Goal: Task Accomplishment & Management: Complete application form

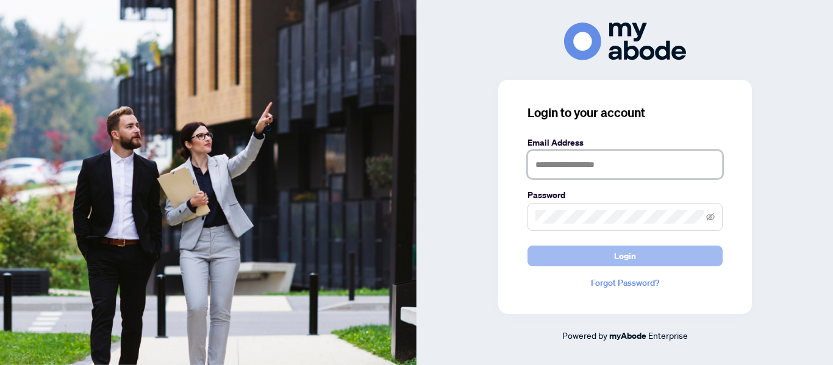
type input "**********"
click at [615, 257] on span "Login" at bounding box center [625, 256] width 22 height 20
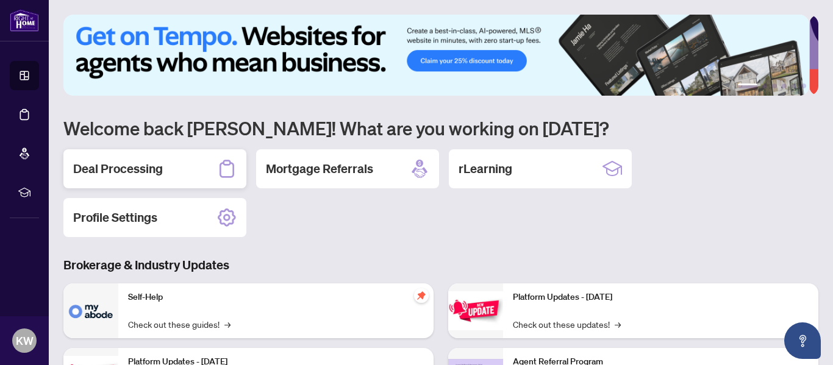
click at [100, 167] on h2 "Deal Processing" at bounding box center [118, 168] width 90 height 17
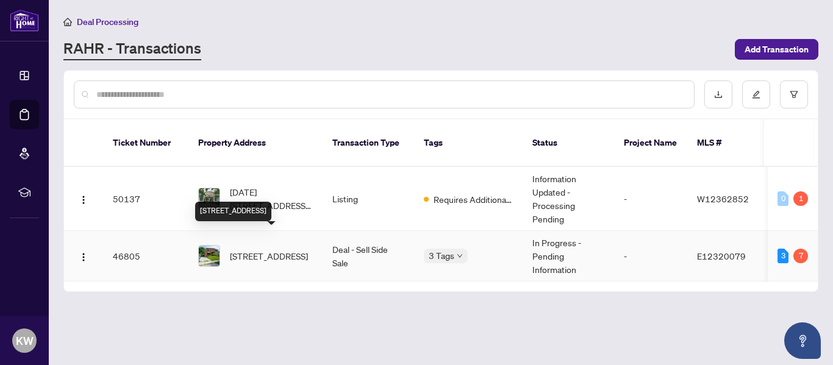
click at [257, 250] on span "[STREET_ADDRESS]" at bounding box center [269, 256] width 78 height 13
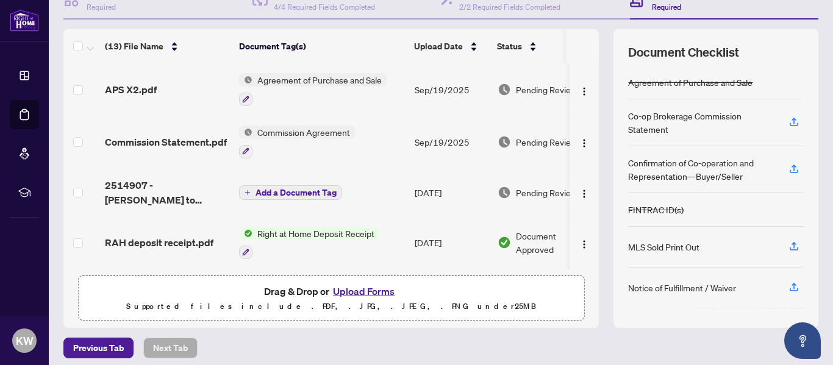
scroll to position [146, 0]
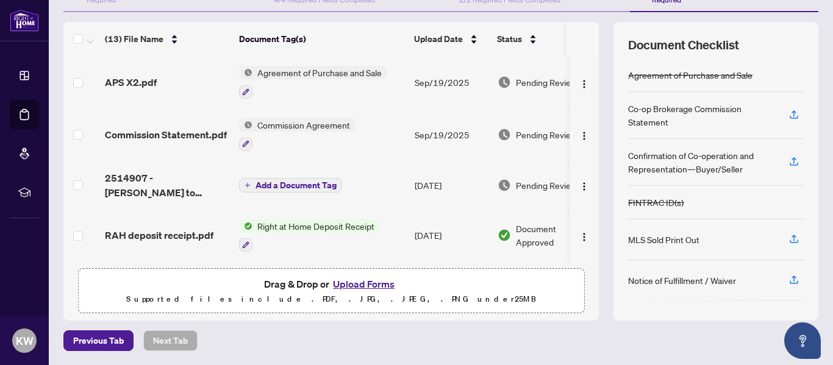
click at [341, 286] on button "Upload Forms" at bounding box center [363, 284] width 69 height 16
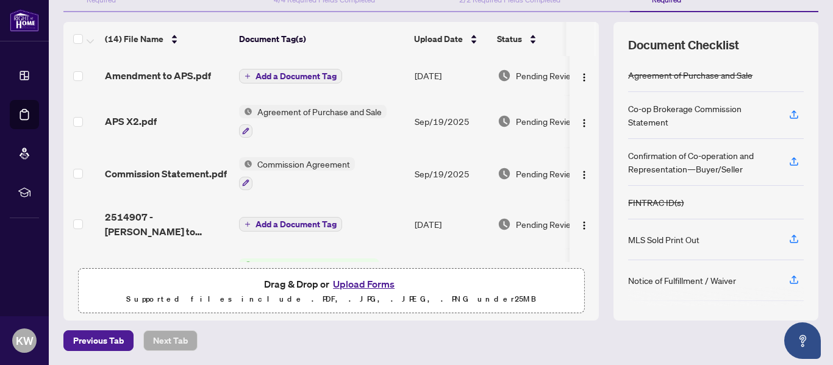
click at [268, 74] on span "Add a Document Tag" at bounding box center [296, 76] width 81 height 9
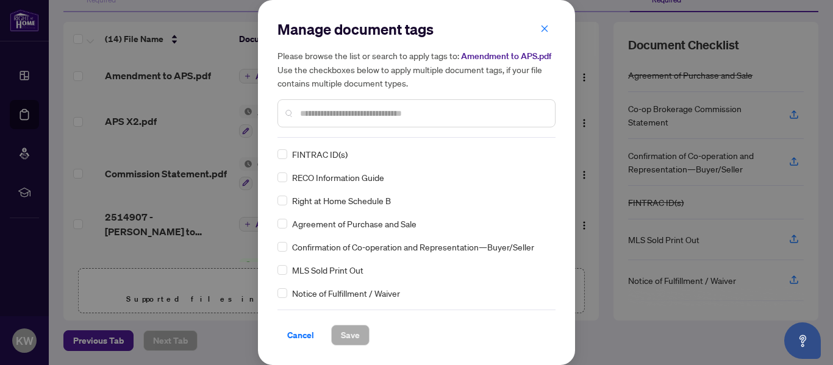
click at [303, 115] on input "text" at bounding box center [422, 113] width 245 height 13
type input "*"
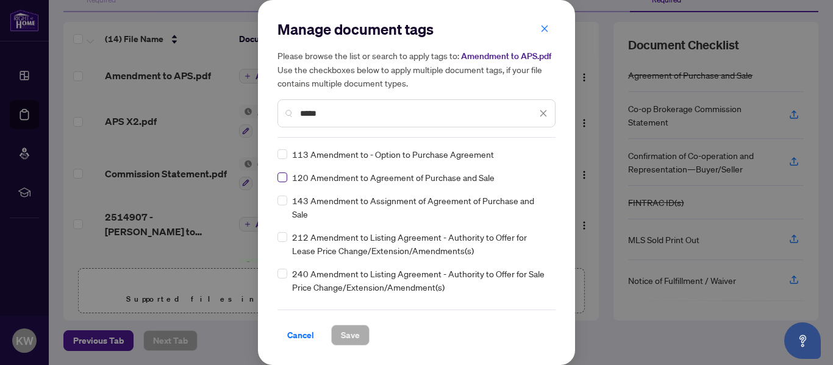
type input "*****"
click at [280, 183] on label at bounding box center [283, 177] width 10 height 13
click at [350, 332] on span "Save" at bounding box center [350, 336] width 19 height 20
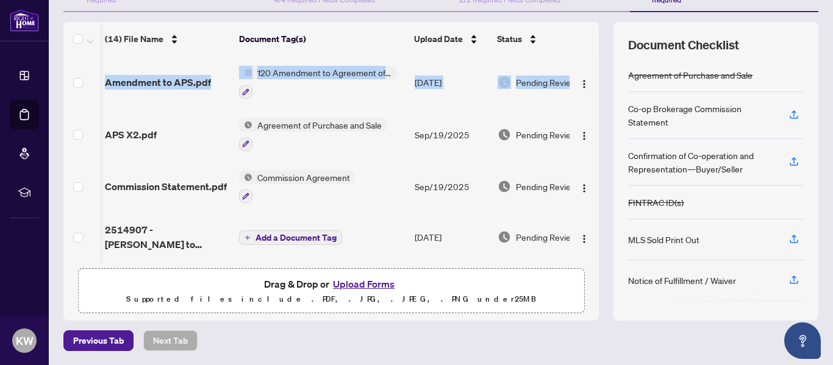
scroll to position [0, 38]
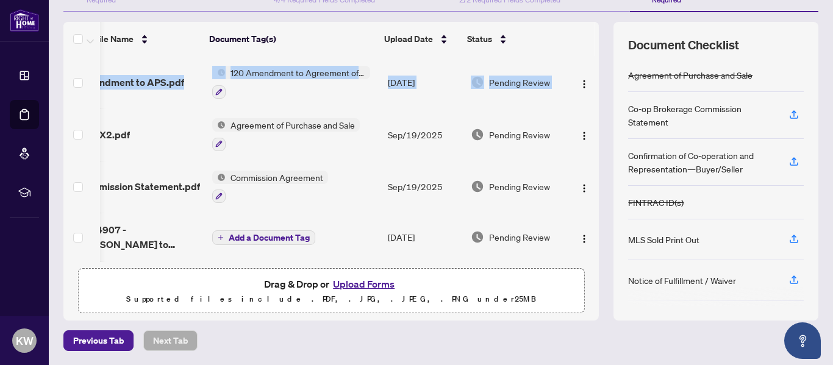
drag, startPoint x: 586, startPoint y: 69, endPoint x: 585, endPoint y: 114, distance: 45.2
click at [591, 105] on div "(14) File Name Document Tag(s) Upload Date Status Amendment to APS.pdf 120 Amen…" at bounding box center [440, 171] width 755 height 299
click at [365, 282] on button "Upload Forms" at bounding box center [363, 284] width 69 height 16
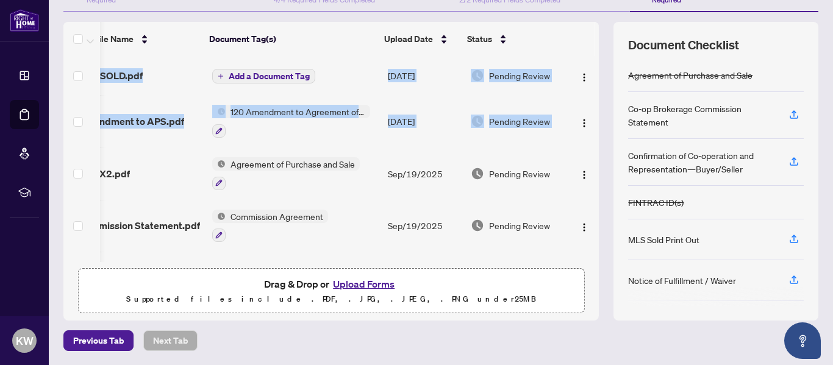
click at [240, 73] on span "Add a Document Tag" at bounding box center [269, 76] width 81 height 9
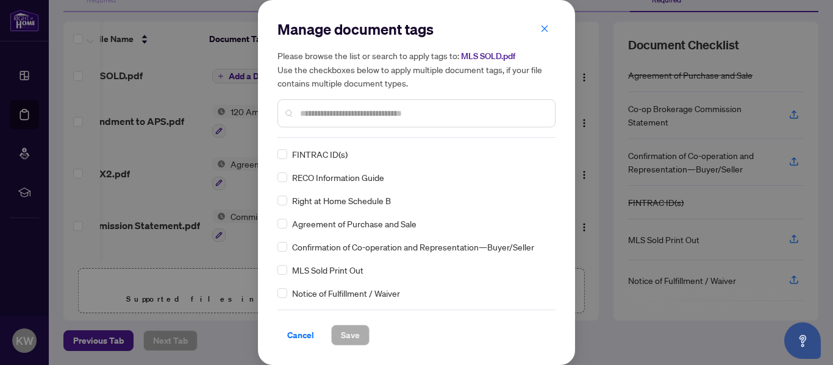
click at [311, 115] on input "text" at bounding box center [422, 113] width 245 height 13
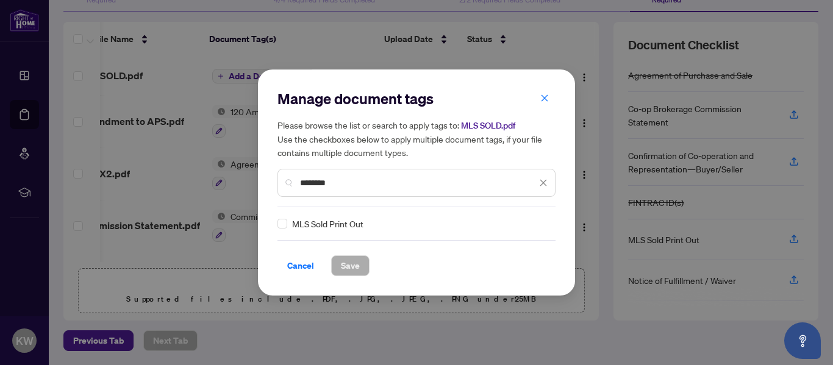
type input "********"
click at [344, 266] on span "Save" at bounding box center [350, 266] width 19 height 20
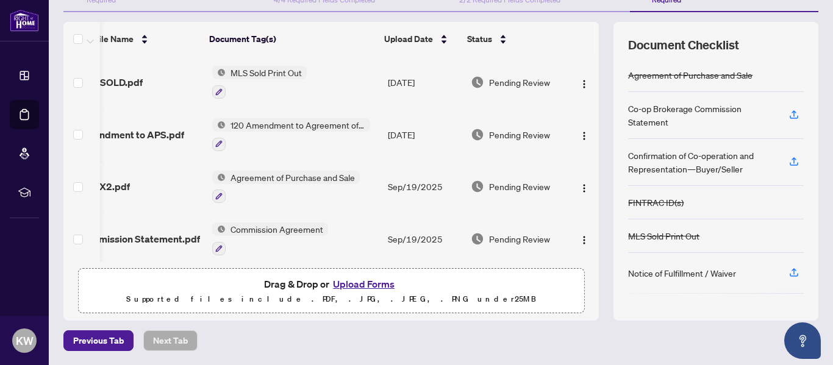
drag, startPoint x: 586, startPoint y: 70, endPoint x: 589, endPoint y: 59, distance: 11.2
click at [589, 46] on div "(15) File Name Document Tag(s) Upload Date Status MLS SOLD.pdf MLS Sold Print O…" at bounding box center [331, 142] width 536 height 240
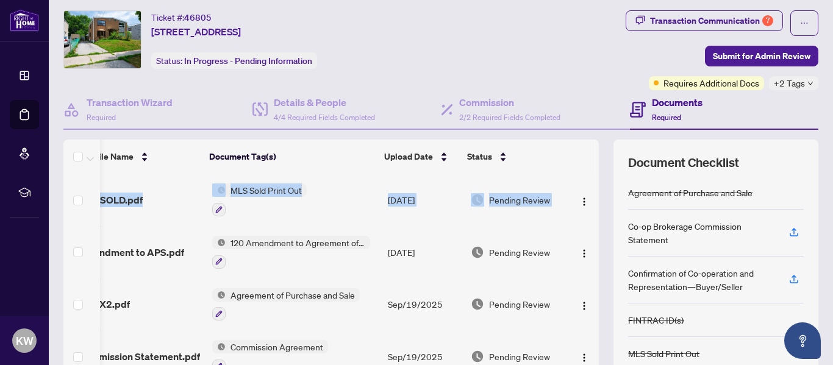
scroll to position [27, 0]
click at [749, 56] on span "Submit for Admin Review" at bounding box center [762, 57] width 98 height 20
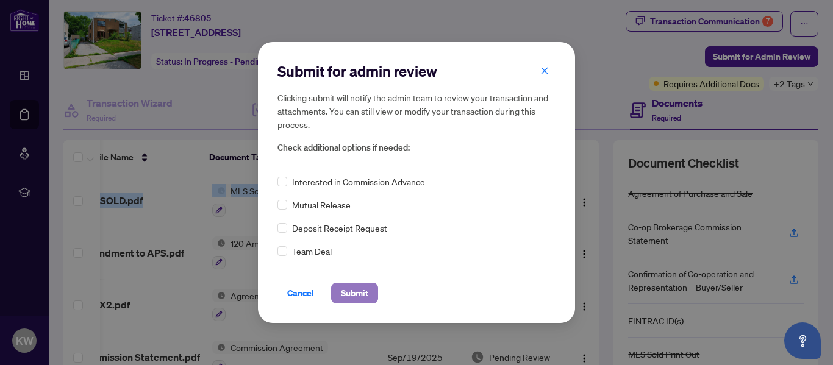
click at [355, 296] on span "Submit" at bounding box center [354, 294] width 27 height 20
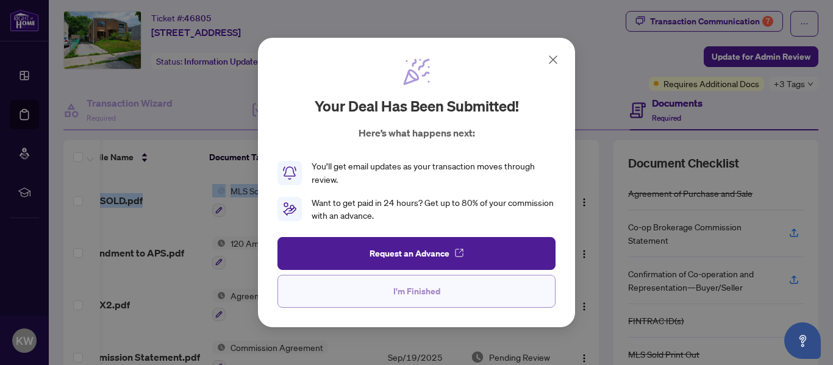
click at [402, 289] on span "I'm Finished" at bounding box center [417, 292] width 47 height 20
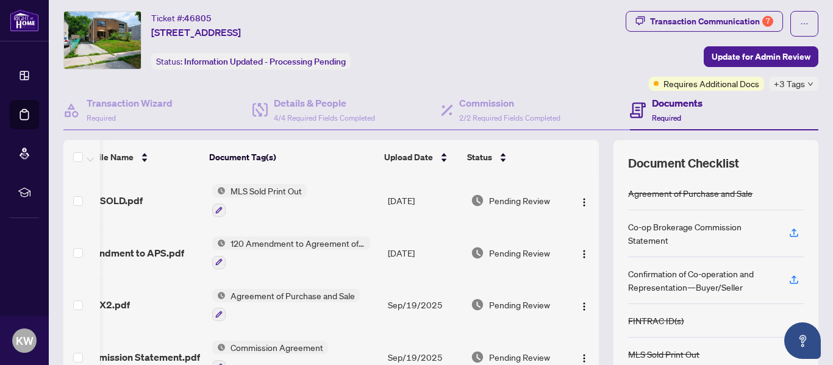
click at [528, 35] on div "Transaction Communication 7 Update for Admin Review Requires Additional Docs +3…" at bounding box center [655, 51] width 328 height 80
click at [808, 82] on icon "down" at bounding box center [811, 84] width 6 height 6
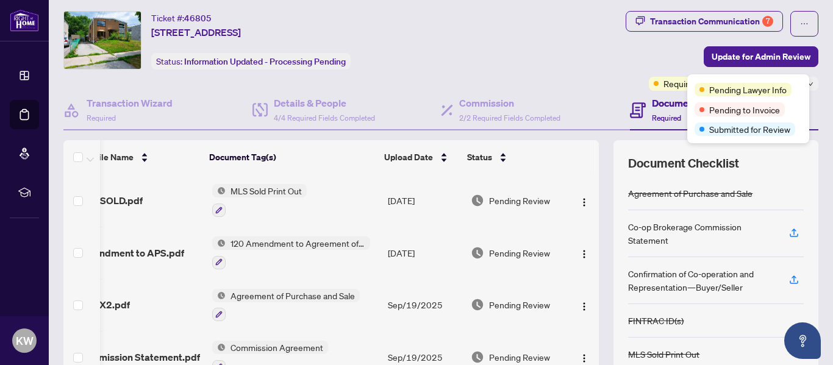
click at [620, 56] on div "Transaction Communication 7 Update for Admin Review Requires Additional Docs +3…" at bounding box center [655, 51] width 328 height 80
